Goal: Information Seeking & Learning: Find contact information

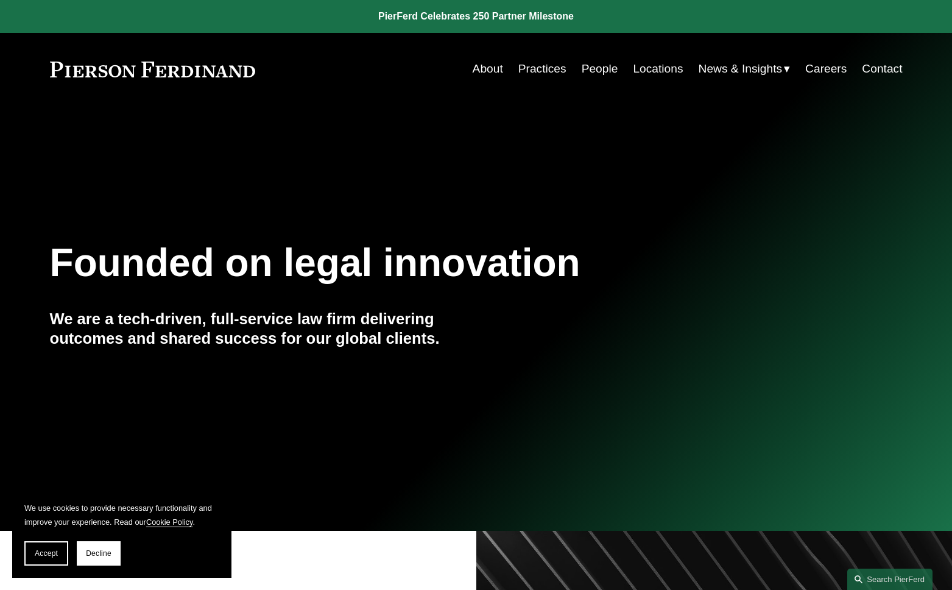
click at [590, 71] on link "People" at bounding box center [600, 68] width 37 height 23
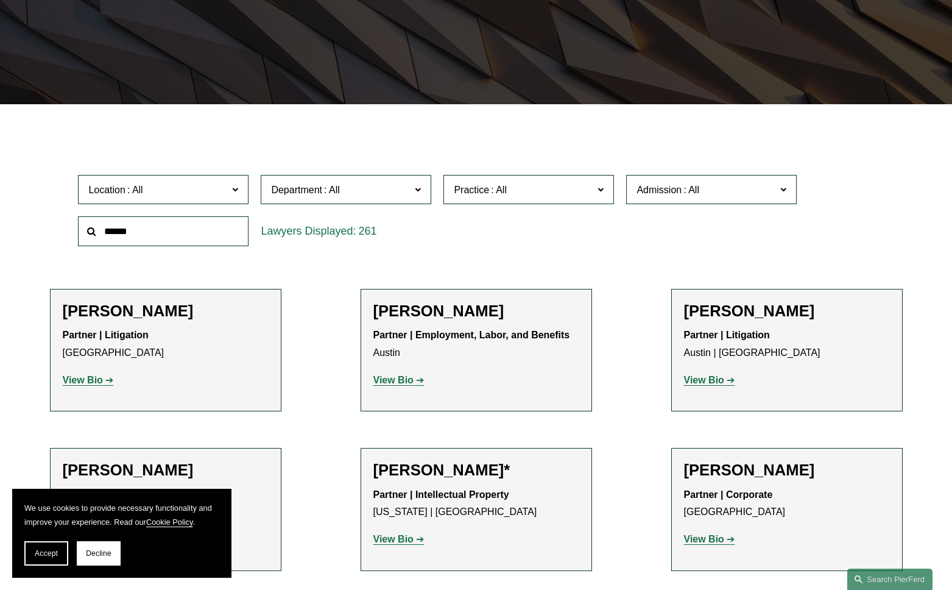
scroll to position [256, 0]
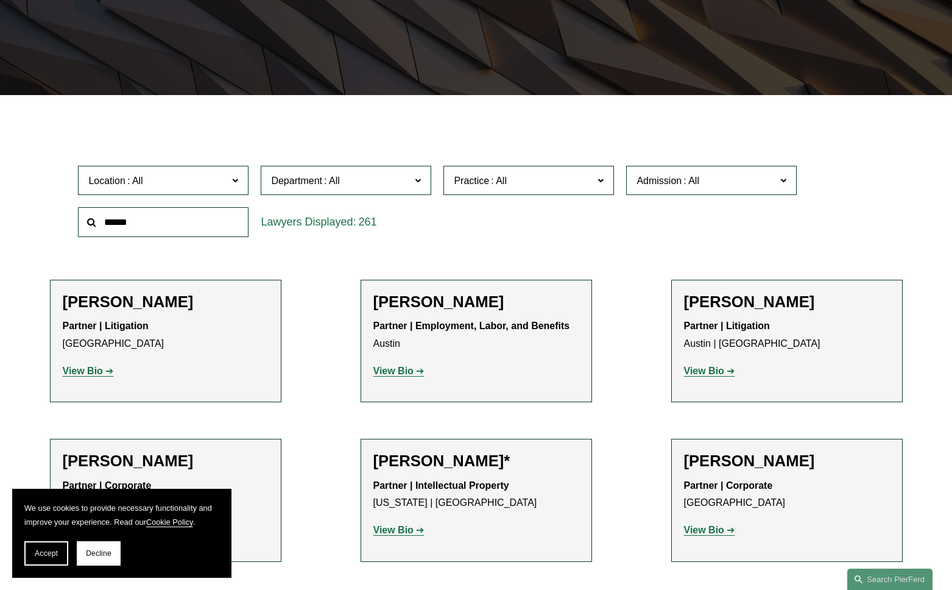
click at [305, 179] on span "Department" at bounding box center [296, 180] width 51 height 10
click at [577, 238] on div "Location All Atlanta Austin Boston Charlotte Chicago Cincinnati Cleveland Colum…" at bounding box center [476, 201] width 808 height 83
click at [400, 178] on span "Department" at bounding box center [340, 180] width 139 height 16
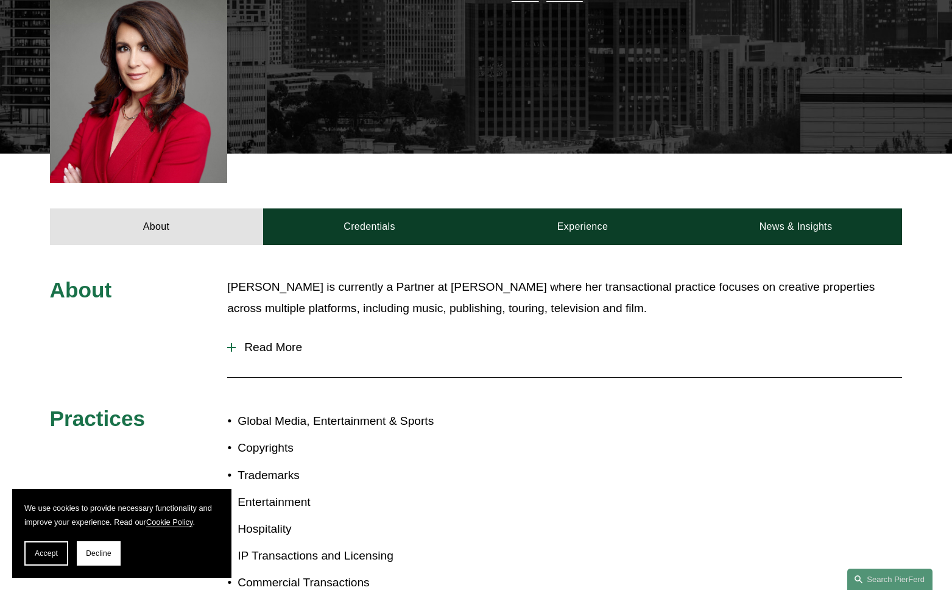
scroll to position [401, 0]
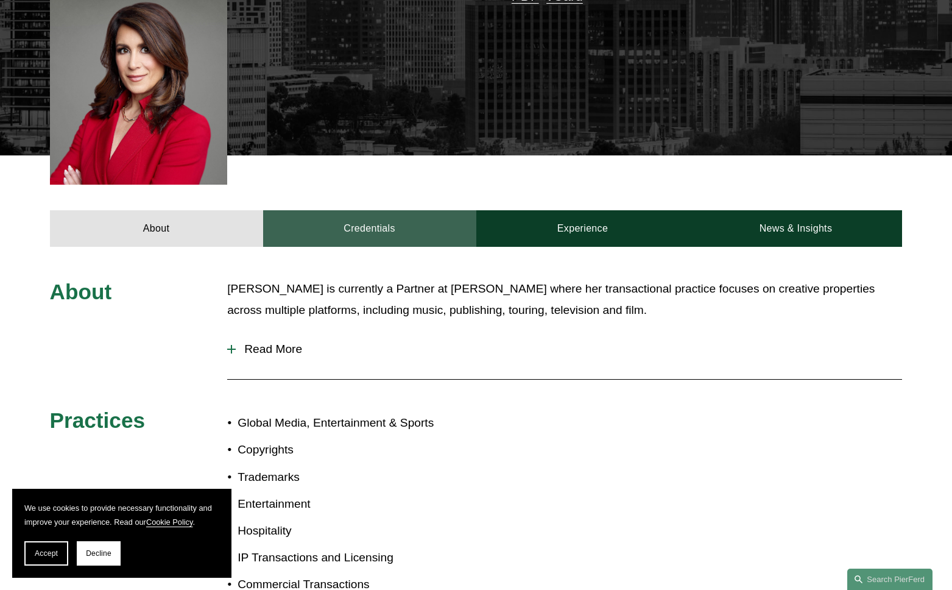
click at [390, 214] on link "Credentials" at bounding box center [369, 228] width 213 height 37
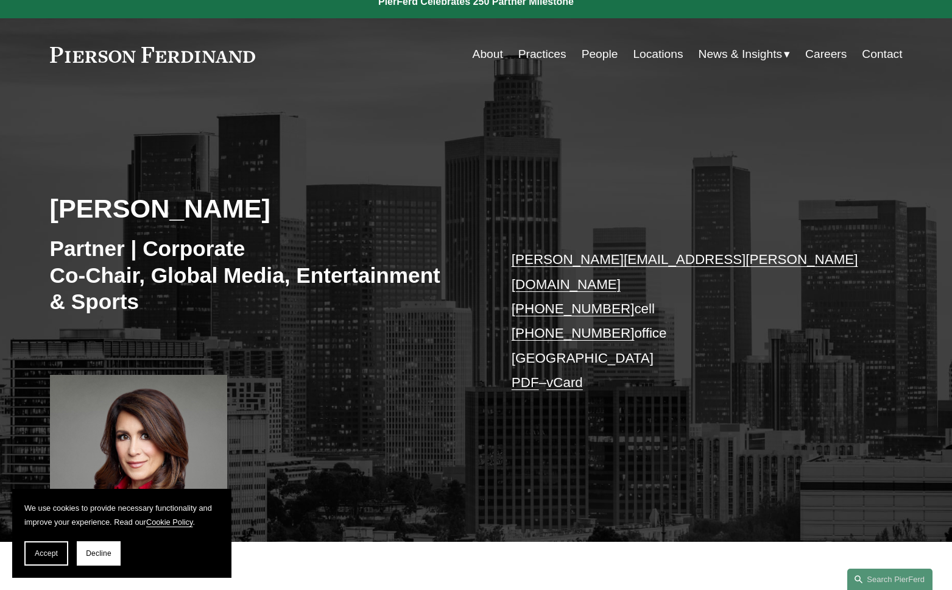
scroll to position [0, 0]
